Goal: Information Seeking & Learning: Check status

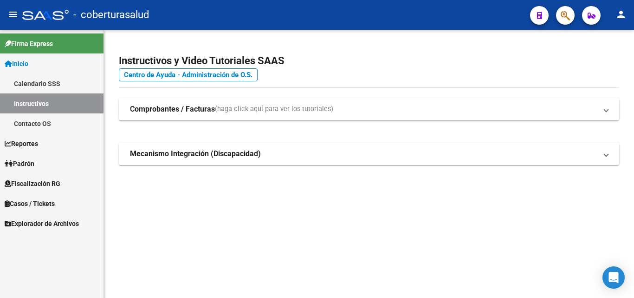
click at [44, 183] on span "Fiscalización RG" at bounding box center [33, 183] width 56 height 10
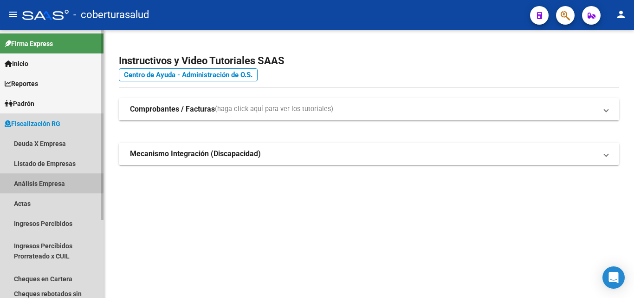
click at [47, 182] on link "Análisis Empresa" at bounding box center [52, 183] width 104 height 20
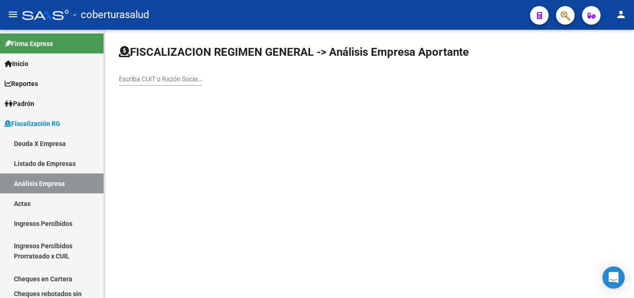
click at [215, 295] on mat-sidenav-content "FISCALIZACION REGIMEN GENERAL -> Análisis Empresa Aportante Escriba CUIT o Razó…" at bounding box center [369, 164] width 530 height 268
click at [159, 75] on input "Escriba CUIT o Razón Social para buscar" at bounding box center [161, 79] width 84 height 8
paste input "30715076787"
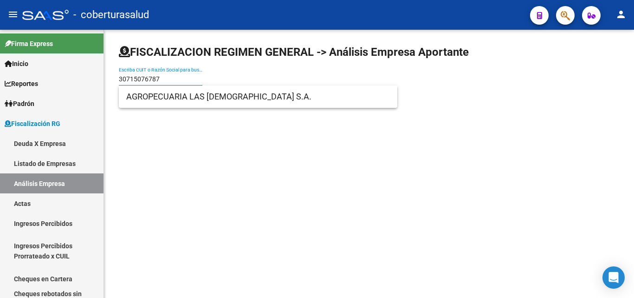
type input "30715076787"
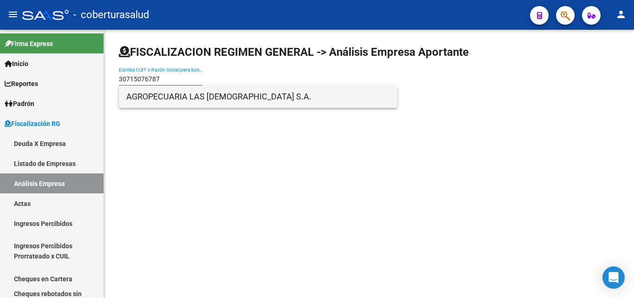
click at [168, 96] on span "AGROPECUARIA LAS [DEMOGRAPHIC_DATA] S.A." at bounding box center [258, 96] width 264 height 22
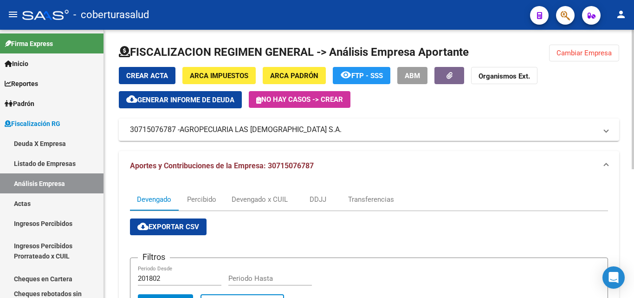
click at [578, 57] on span "Cambiar Empresa" at bounding box center [584, 53] width 55 height 8
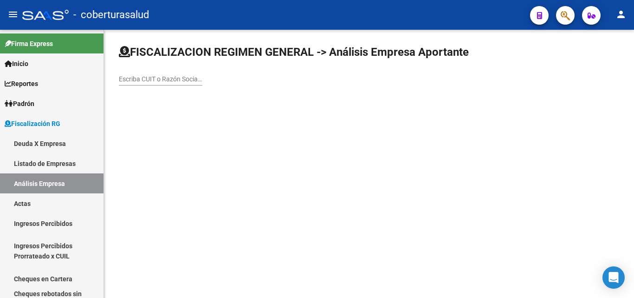
click at [176, 79] on input "Escriba CUIT o Razón Social para buscar" at bounding box center [161, 79] width 84 height 8
paste input "20121394783"
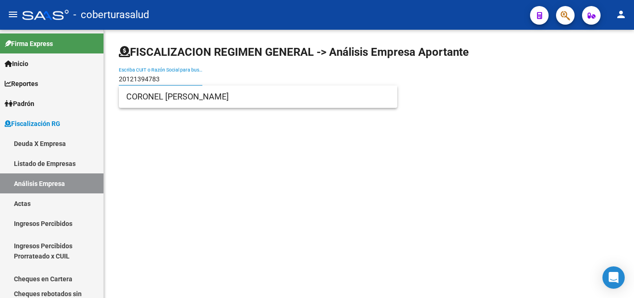
type input "20121394783"
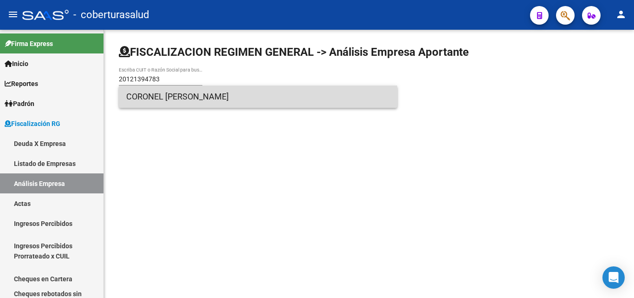
click at [158, 103] on span "CORONEL [PERSON_NAME]" at bounding box center [258, 96] width 264 height 22
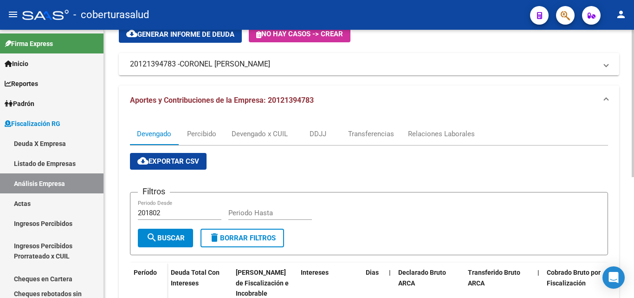
scroll to position [46, 0]
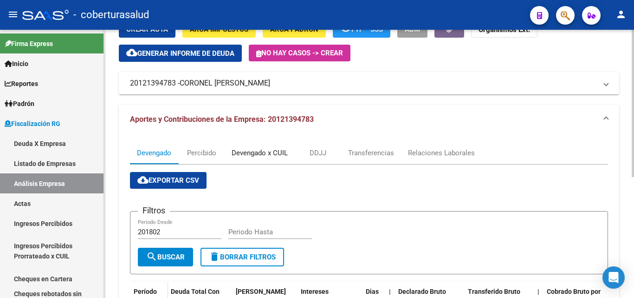
click at [248, 155] on div "Devengado x CUIL" at bounding box center [260, 153] width 56 height 10
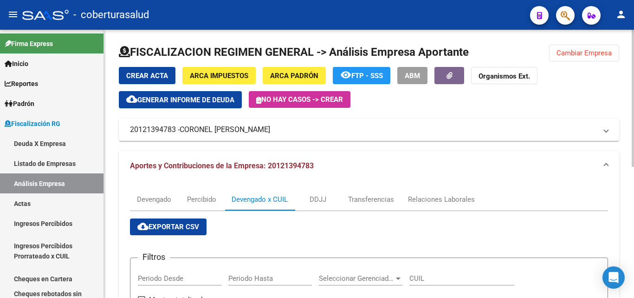
scroll to position [186, 0]
